Goal: Transaction & Acquisition: Obtain resource

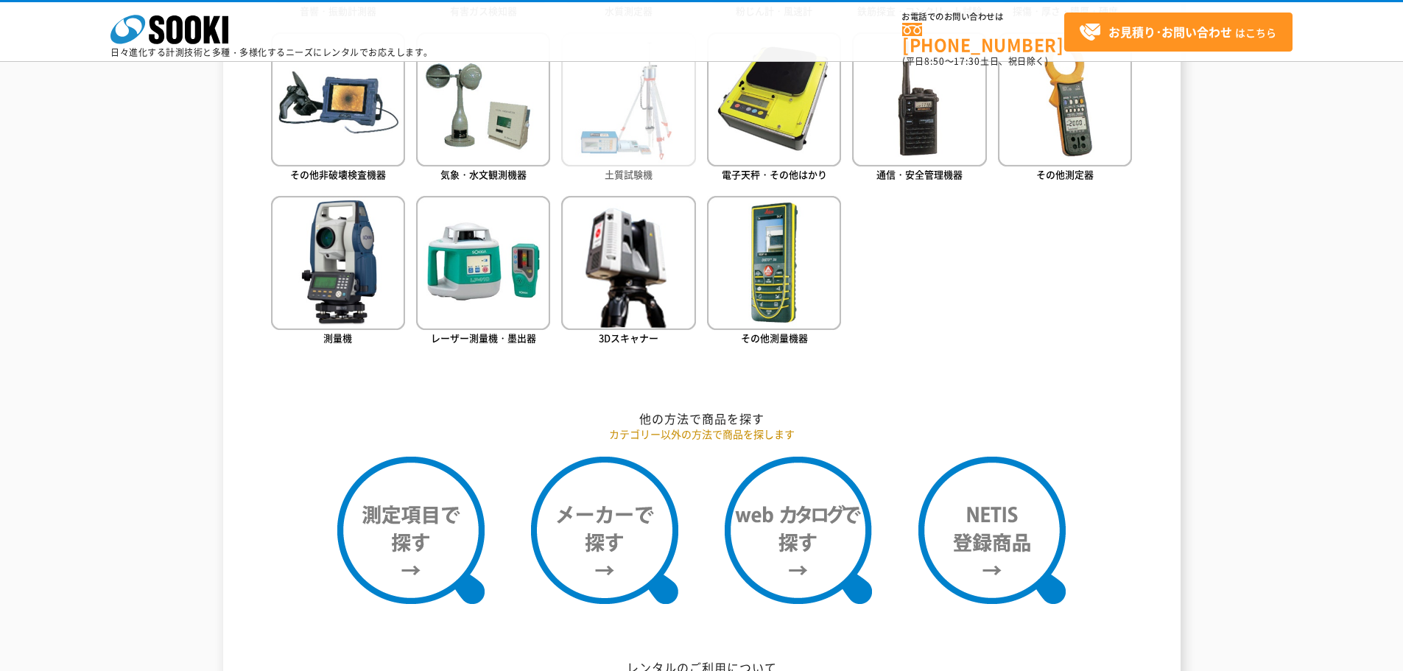
scroll to position [663, 0]
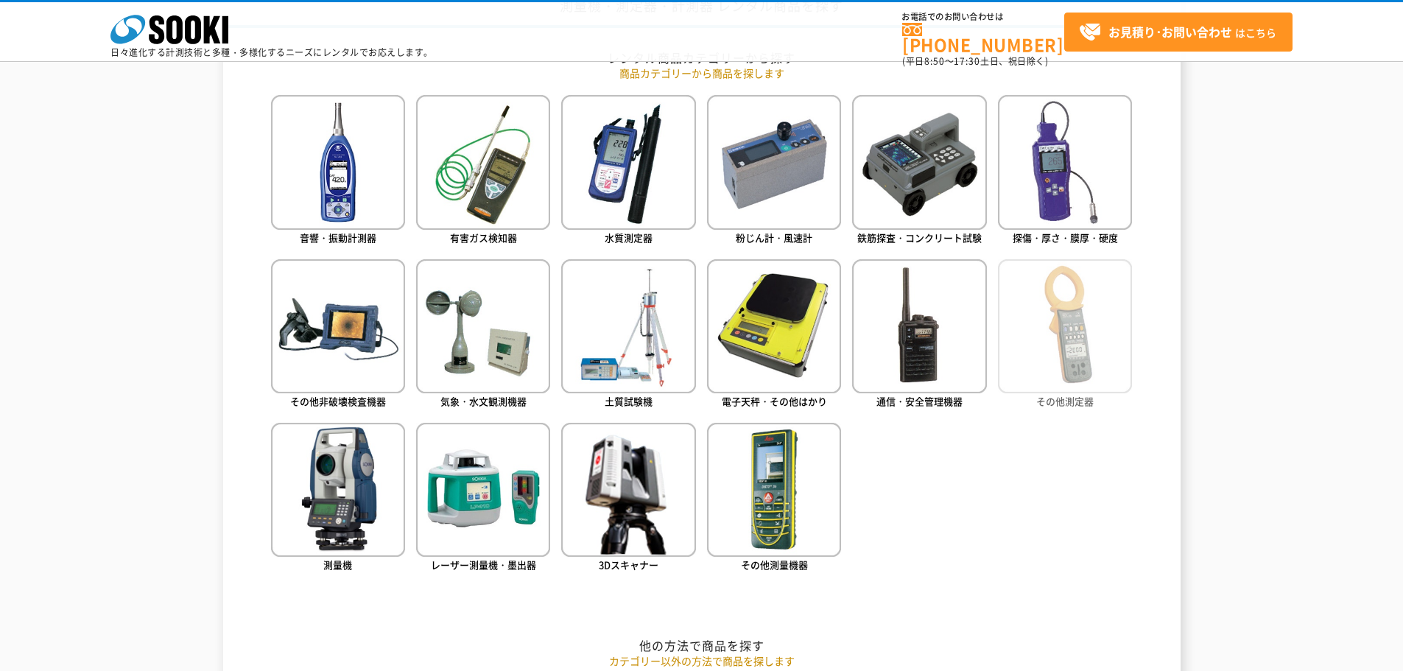
click at [1109, 348] on img at bounding box center [1065, 326] width 134 height 134
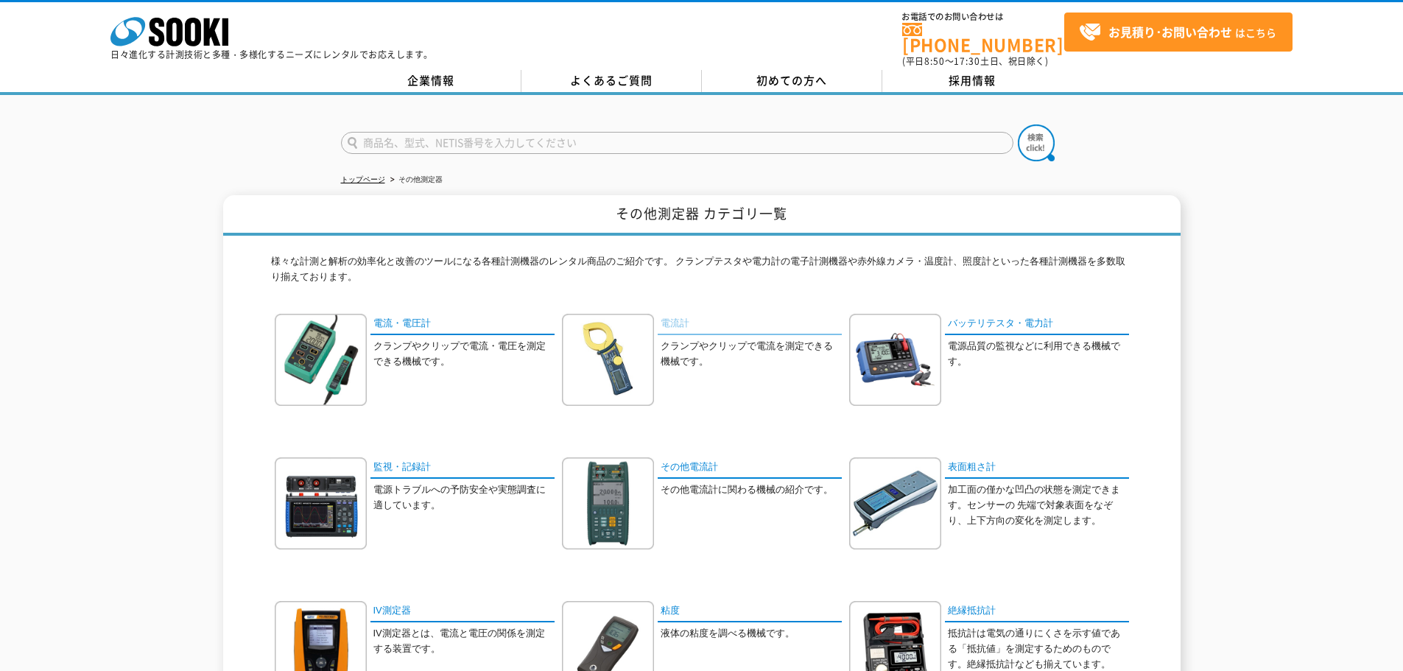
click at [666, 314] on link "電流計" at bounding box center [750, 324] width 184 height 21
click at [584, 132] on input "text" at bounding box center [677, 143] width 672 height 22
paste input "KEW 5020"
type input "KEW 5020"
click at [1018, 124] on button at bounding box center [1036, 142] width 37 height 37
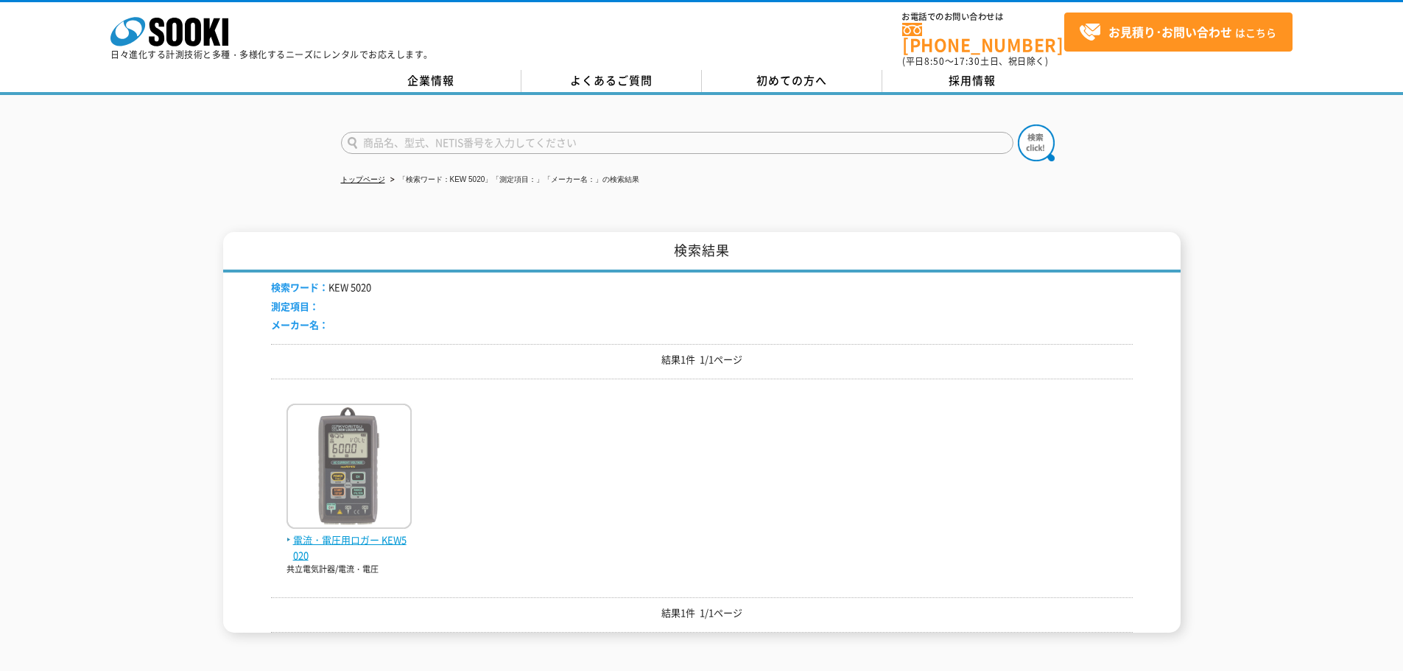
click at [388, 483] on img at bounding box center [348, 468] width 125 height 129
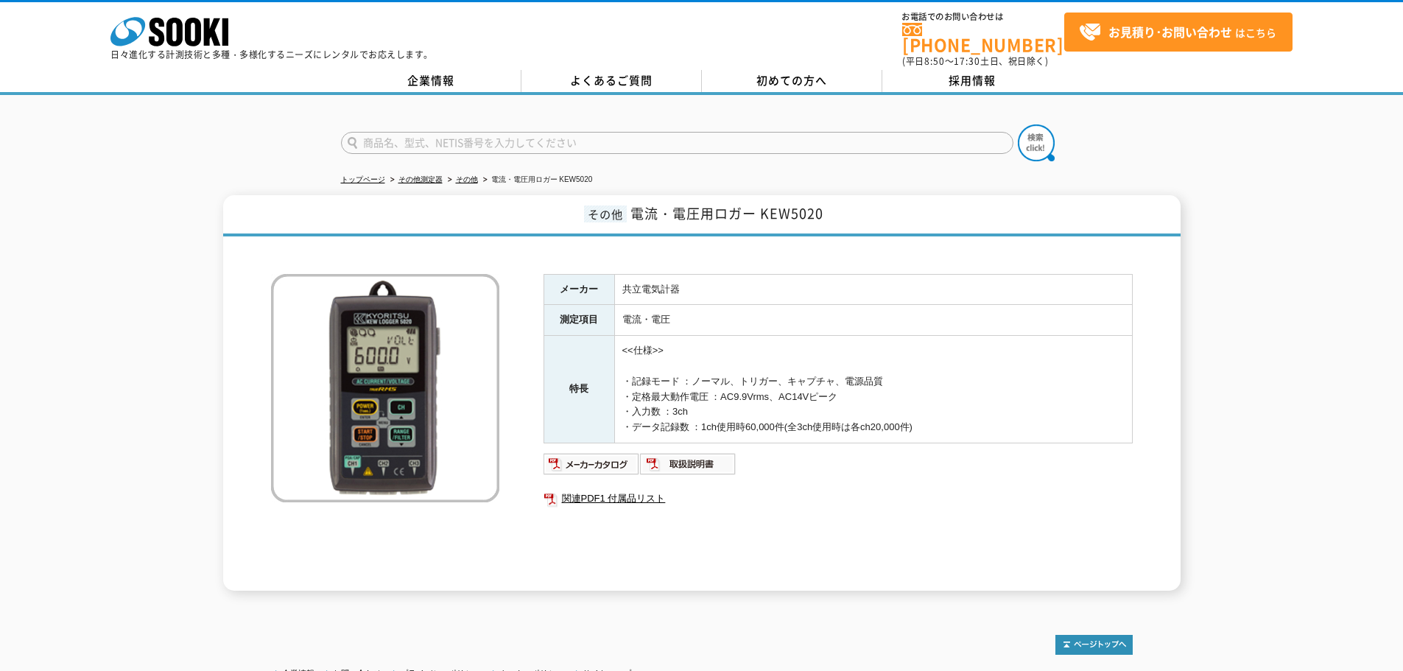
click at [375, 385] on img at bounding box center [385, 388] width 228 height 228
click at [378, 380] on img at bounding box center [385, 388] width 228 height 228
